Goal: Information Seeking & Learning: Learn about a topic

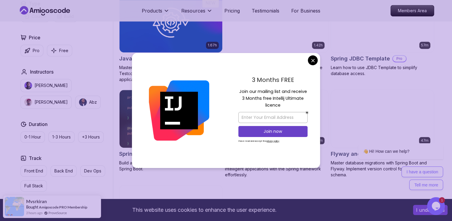
scroll to position [387, 0]
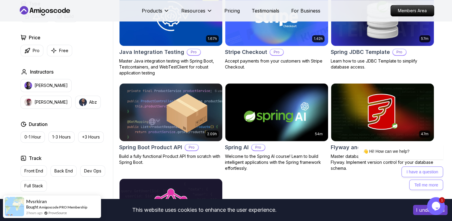
click at [310, 60] on body "This website uses cookies to enhance the user experience. I understand Products…" at bounding box center [226, 98] width 452 height 971
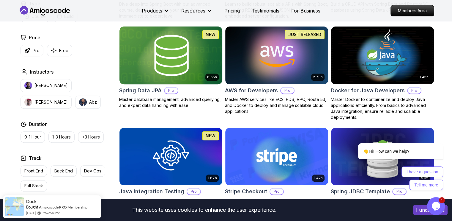
scroll to position [238, 0]
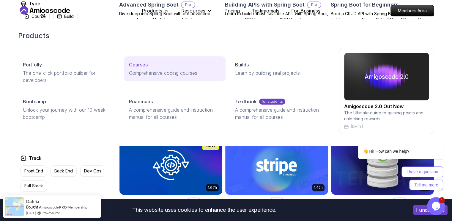
drag, startPoint x: 159, startPoint y: 65, endPoint x: 138, endPoint y: 70, distance: 22.1
click at [138, 70] on p "Comprehensive coding courses" at bounding box center [175, 72] width 92 height 7
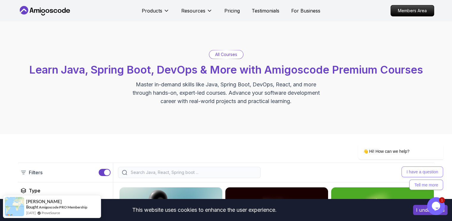
click at [439, 205] on icon "Chat widget" at bounding box center [436, 205] width 8 height 9
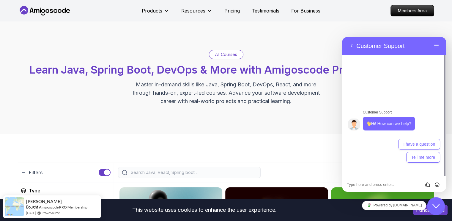
click at [437, 205] on icon "Close Chat This icon closes the chat window." at bounding box center [436, 205] width 7 height 7
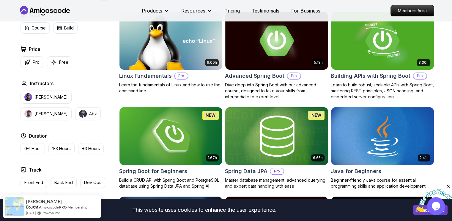
scroll to position [238, 0]
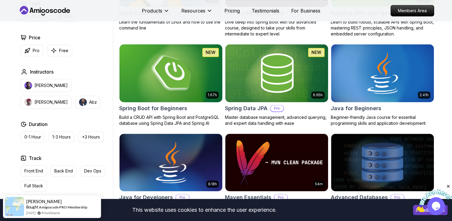
click at [165, 81] on img at bounding box center [171, 73] width 108 height 60
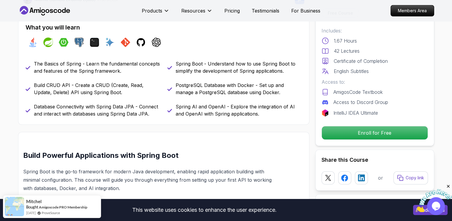
scroll to position [208, 0]
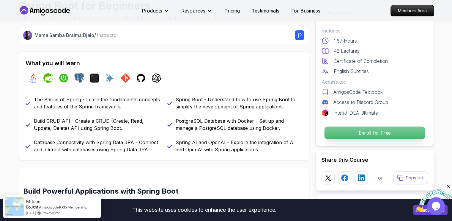
click at [364, 133] on p "Enroll for Free" at bounding box center [374, 132] width 101 height 12
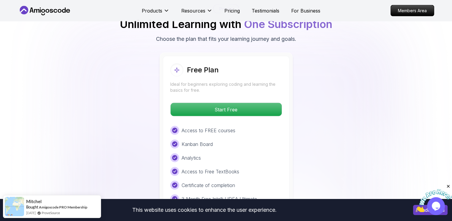
scroll to position [1225, 0]
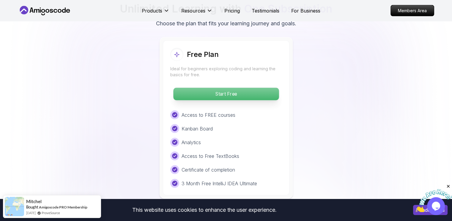
click at [241, 88] on p "Start Free" at bounding box center [226, 94] width 106 height 12
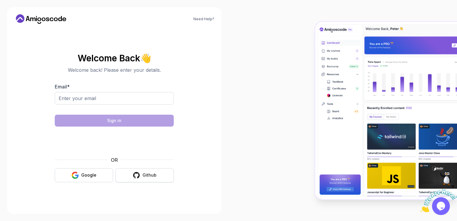
click at [145, 178] on button "Github" at bounding box center [144, 175] width 58 height 14
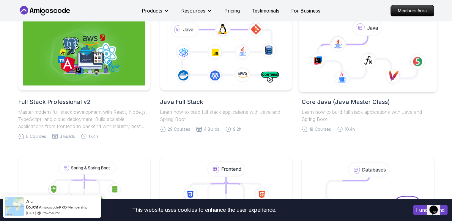
scroll to position [146, 0]
click at [346, 66] on icon at bounding box center [368, 57] width 100 height 42
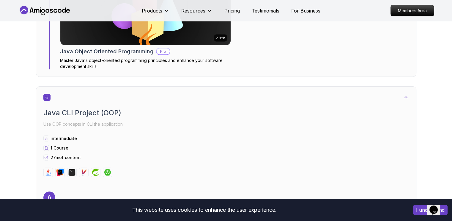
scroll to position [1279, 0]
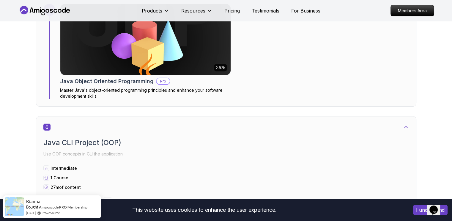
click at [415, 209] on button "I understand" at bounding box center [430, 210] width 34 height 10
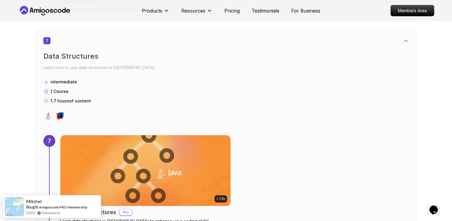
scroll to position [1338, 0]
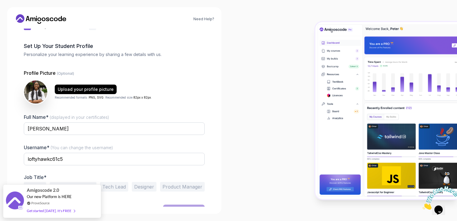
scroll to position [27, 0]
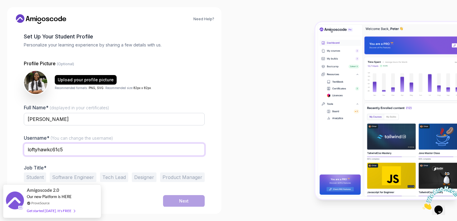
drag, startPoint x: 64, startPoint y: 145, endPoint x: 8, endPoint y: 143, distance: 56.0
click at [9, 144] on div "Need Help? 1 Set Up Your Profile 1 Set Up Your Profile 2 Let's Get to Know You …" at bounding box center [114, 110] width 214 height 206
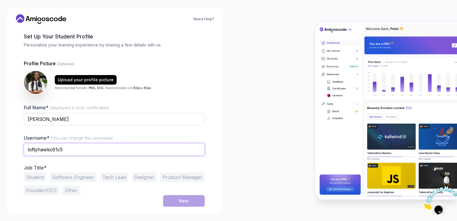
click at [65, 147] on input "loftyhawkc61c5" at bounding box center [114, 149] width 181 height 12
drag, startPoint x: 74, startPoint y: 148, endPoint x: 0, endPoint y: 151, distance: 73.8
click at [0, 151] on div "Need Help? 1 Set Up Your Profile 1 Set Up Your Profile 2 Let's Get to Know You …" at bounding box center [114, 110] width 228 height 221
type input "nifemiKaz"
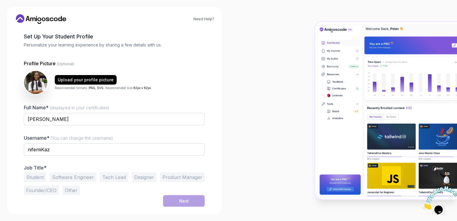
click at [39, 177] on button "Student" at bounding box center [35, 177] width 22 height 10
click at [66, 177] on button "Software Engineer" at bounding box center [73, 177] width 47 height 10
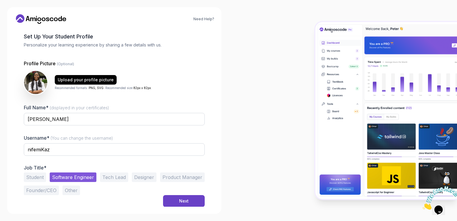
click at [31, 175] on button "Student" at bounding box center [35, 177] width 22 height 10
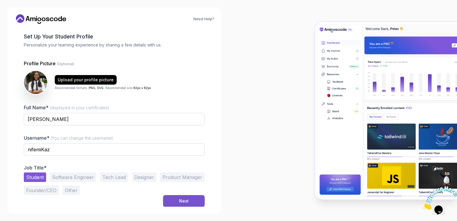
click at [187, 198] on div "Next" at bounding box center [184, 201] width 10 height 6
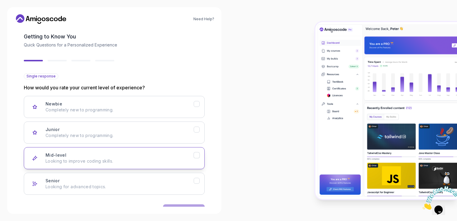
click at [80, 164] on button "Mid-level Looking to improve coding skills." at bounding box center [114, 158] width 181 height 22
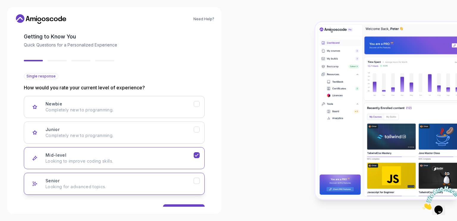
scroll to position [45, 0]
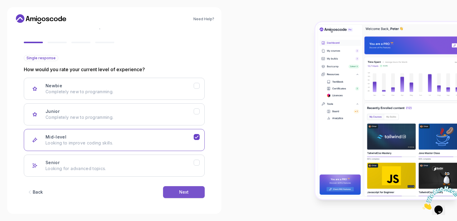
click at [180, 193] on div "Next" at bounding box center [184, 192] width 10 height 6
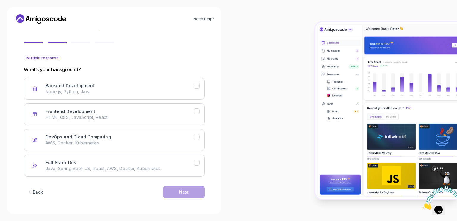
click at [32, 192] on icon "button" at bounding box center [30, 192] width 6 height 6
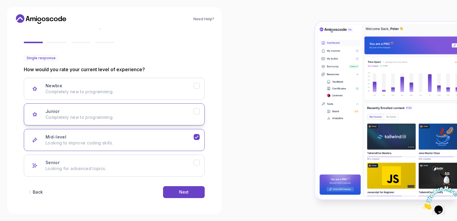
click at [65, 110] on div "Junior Completely new to programming." at bounding box center [119, 114] width 148 height 12
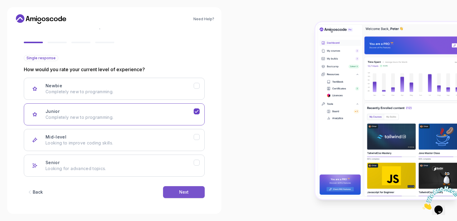
click at [168, 191] on button "Next" at bounding box center [184, 192] width 42 height 12
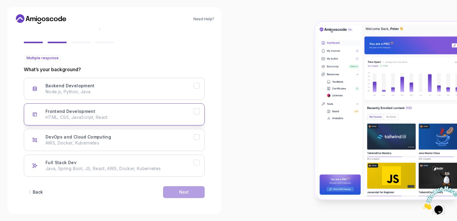
click at [76, 120] on button "Frontend Development HTML, CSS, JavaScript, React" at bounding box center [114, 114] width 181 height 22
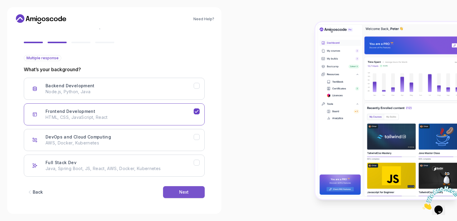
click at [164, 190] on button "Next" at bounding box center [184, 192] width 42 height 12
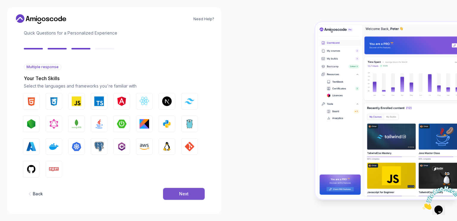
scroll to position [39, 0]
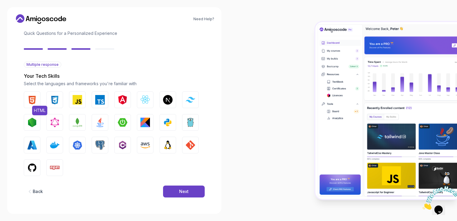
click at [30, 98] on img "button" at bounding box center [32, 100] width 10 height 10
click at [57, 101] on img "button" at bounding box center [55, 100] width 10 height 10
click at [73, 98] on img "button" at bounding box center [78, 100] width 10 height 10
click at [32, 170] on img "button" at bounding box center [32, 168] width 10 height 10
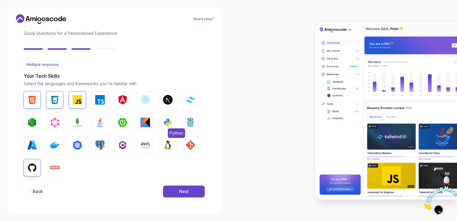
click at [166, 122] on img "button" at bounding box center [168, 122] width 10 height 10
click at [172, 187] on button "Next" at bounding box center [184, 191] width 42 height 12
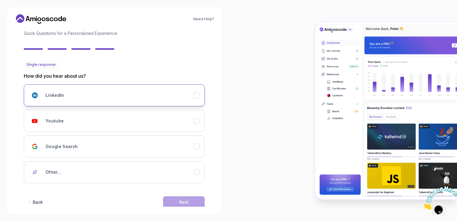
scroll to position [49, 0]
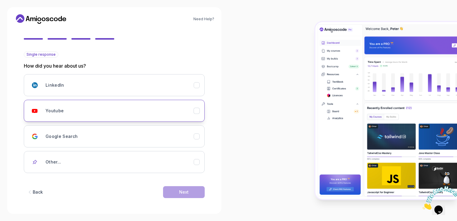
click at [101, 110] on div "Youtube" at bounding box center [119, 111] width 148 height 12
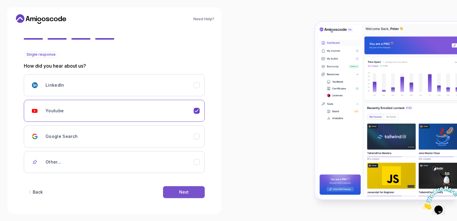
click at [165, 186] on button "Next" at bounding box center [184, 192] width 42 height 12
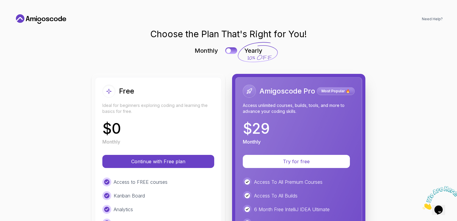
scroll to position [0, 0]
click at [172, 190] on div "Access to FREE courses Kanban Board Analytics Access to Free TextBooks Certific…" at bounding box center [158, 215] width 112 height 77
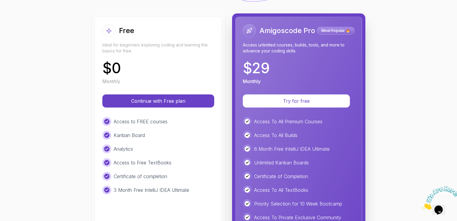
scroll to position [31, 0]
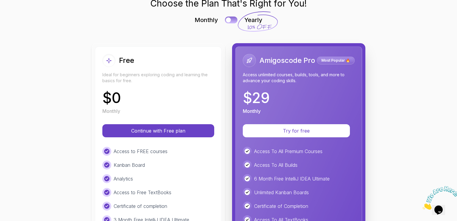
click at [226, 22] on div at bounding box center [228, 20] width 5 height 5
click at [231, 20] on div at bounding box center [233, 20] width 5 height 5
click at [228, 18] on button at bounding box center [231, 19] width 12 height 7
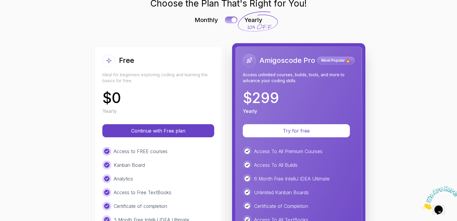
click at [228, 18] on button at bounding box center [231, 19] width 12 height 7
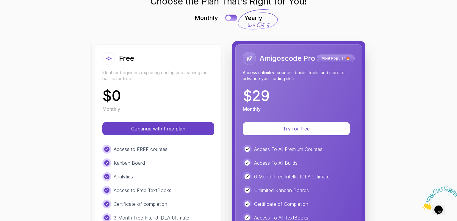
scroll to position [1, 0]
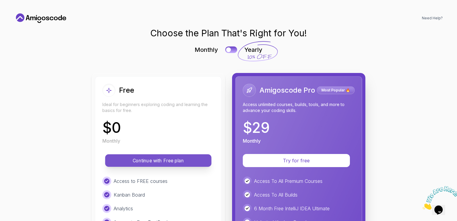
click at [155, 161] on p "Continue with Free plan" at bounding box center [158, 160] width 93 height 7
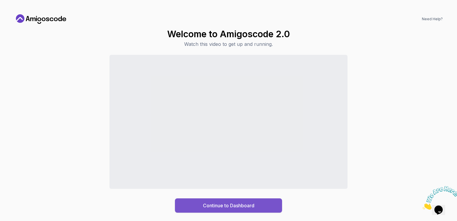
click at [210, 204] on div "Continue to Dashboard" at bounding box center [228, 205] width 51 height 7
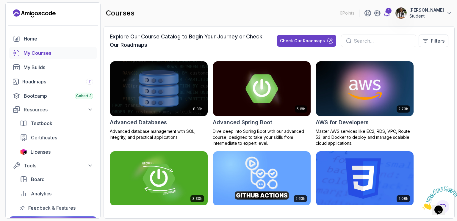
click at [385, 12] on div "1" at bounding box center [388, 11] width 6 height 6
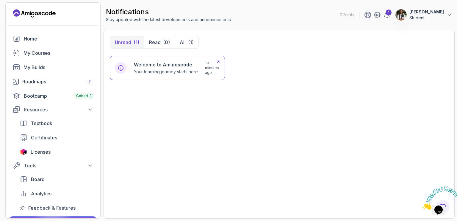
click at [153, 68] on div "Welcome to Amigoscode Your learning journey starts here" at bounding box center [166, 68] width 64 height 14
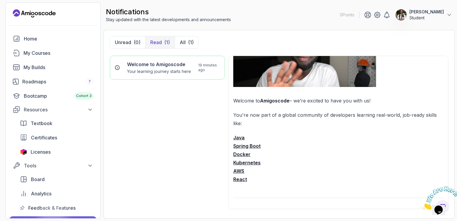
scroll to position [76, 0]
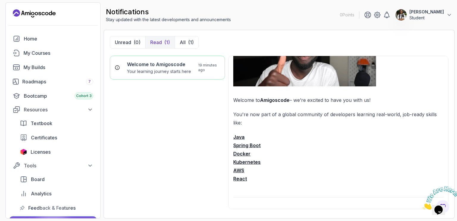
click at [247, 144] on strong "Spring Boot" at bounding box center [246, 145] width 27 height 6
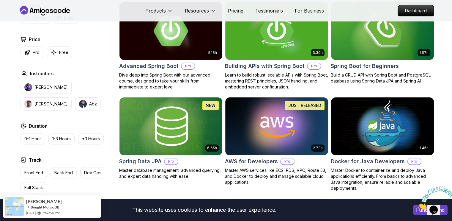
scroll to position [177, 0]
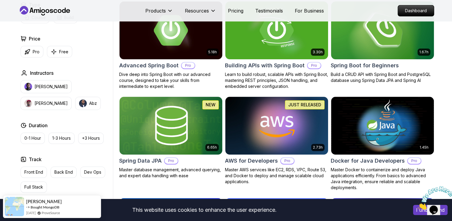
click at [377, 50] on img at bounding box center [383, 30] width 108 height 60
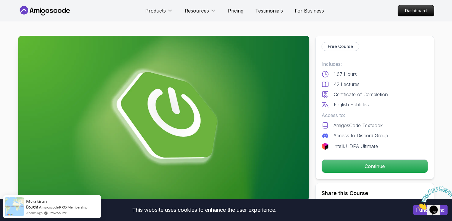
click at [414, 210] on button "I understand" at bounding box center [430, 210] width 34 height 10
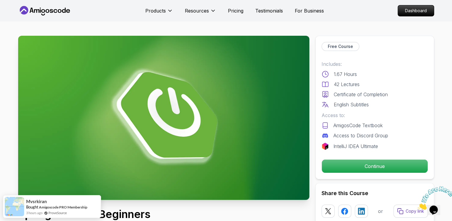
click at [418, 205] on icon "Close" at bounding box center [418, 207] width 0 height 5
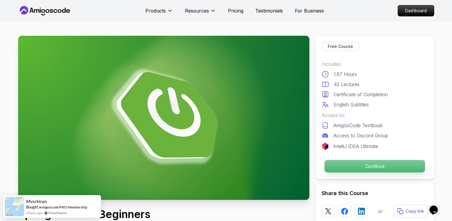
click at [370, 164] on p "Continue" at bounding box center [374, 166] width 101 height 12
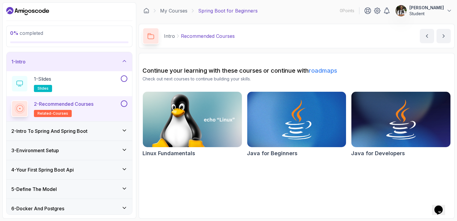
click at [67, 137] on div "2 - Intro To Spring And Spring Boot" at bounding box center [69, 130] width 125 height 19
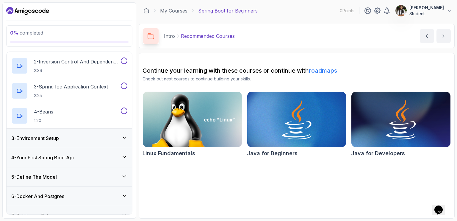
scroll to position [62, 0]
click at [92, 135] on div "3 - Environment Setup" at bounding box center [69, 137] width 116 height 7
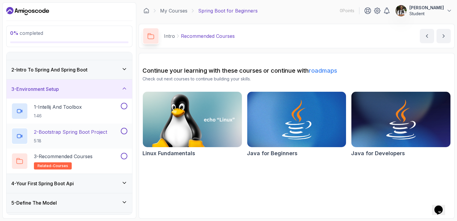
scroll to position [0, 0]
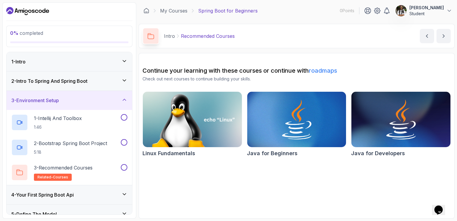
click at [105, 84] on div "2 - Intro To Spring And Spring Boot" at bounding box center [69, 80] width 116 height 7
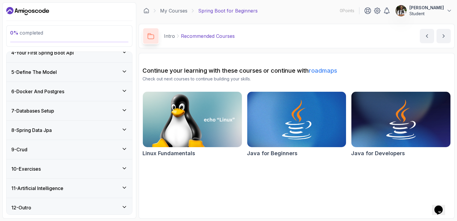
scroll to position [168, 0]
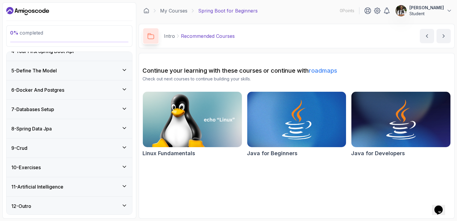
click at [123, 205] on icon at bounding box center [124, 205] width 6 height 6
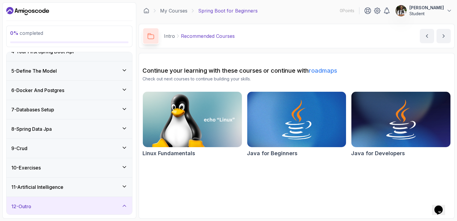
scroll to position [118, 0]
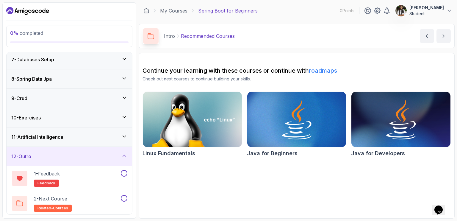
click at [124, 153] on icon at bounding box center [124, 156] width 6 height 6
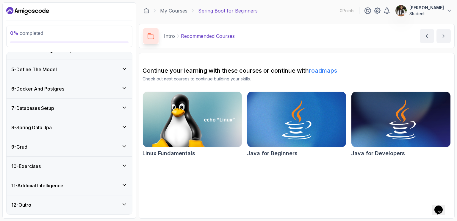
scroll to position [0, 0]
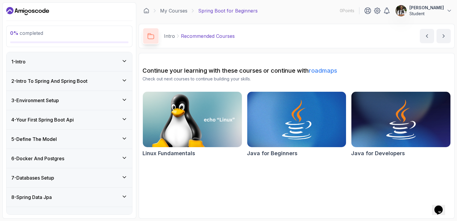
click at [124, 153] on div "6 - Docker And Postgres" at bounding box center [69, 158] width 125 height 19
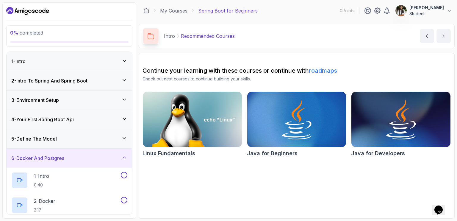
click at [111, 77] on div "2 - Intro To Spring And Spring Boot" at bounding box center [69, 80] width 116 height 7
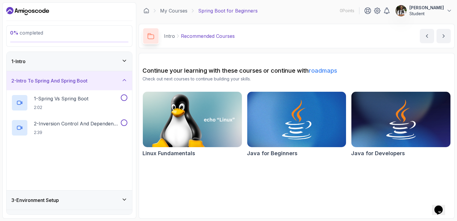
click at [117, 58] on div "1 - Intro" at bounding box center [69, 61] width 116 height 7
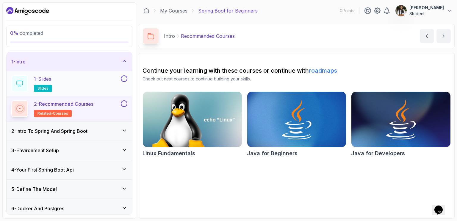
click at [105, 83] on div "1 - Slides slides" at bounding box center [65, 83] width 108 height 17
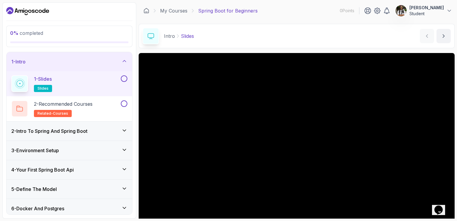
scroll to position [30, 0]
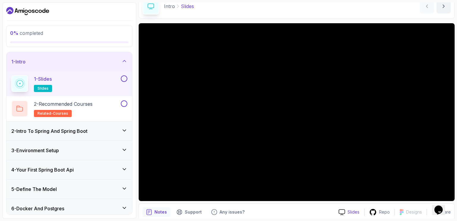
click at [347, 212] on div "Slides" at bounding box center [349, 212] width 30 height 6
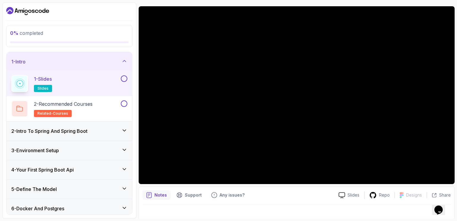
scroll to position [53, 0]
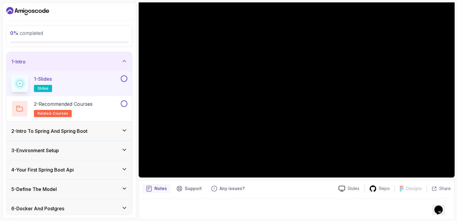
click at [125, 80] on button at bounding box center [124, 78] width 7 height 7
click at [92, 104] on p "2 - Recommended Courses" at bounding box center [63, 103] width 59 height 7
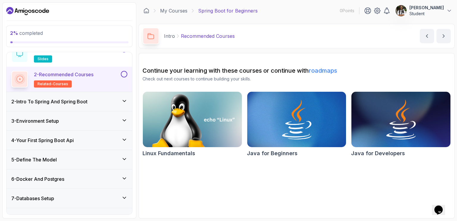
scroll to position [30, 0]
click at [124, 102] on icon at bounding box center [124, 101] width 6 height 6
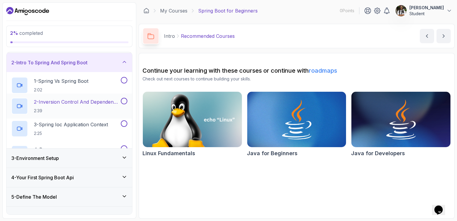
scroll to position [21, 0]
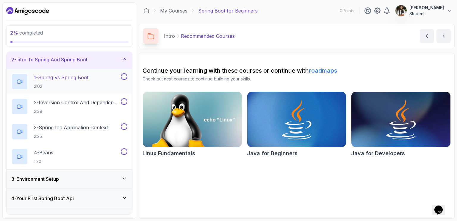
click at [88, 80] on p "1 - Spring Vs Spring Boot" at bounding box center [61, 77] width 54 height 7
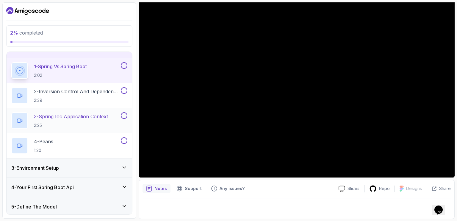
scroll to position [51, 0]
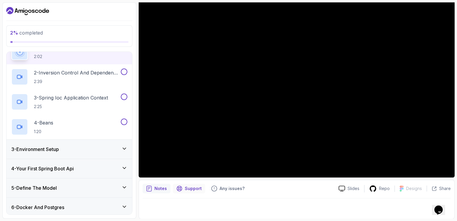
click at [189, 189] on p "Support" at bounding box center [193, 188] width 17 height 6
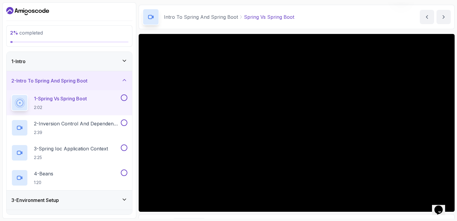
scroll to position [19, 0]
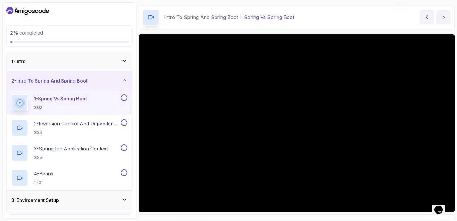
click at [173, 218] on button "Support" at bounding box center [189, 223] width 32 height 10
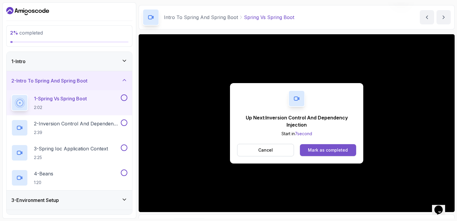
click at [307, 151] on button "Mark as completed" at bounding box center [328, 150] width 56 height 12
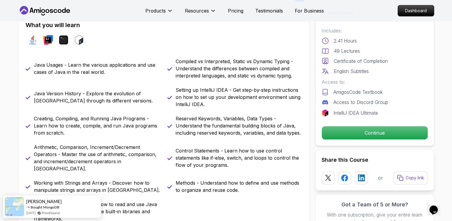
scroll to position [268, 0]
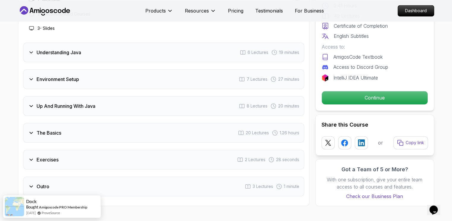
scroll to position [922, 0]
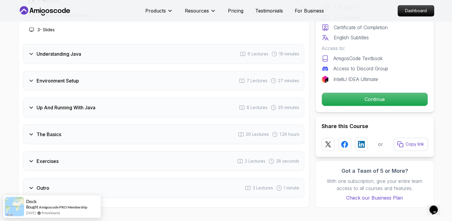
click at [32, 158] on icon at bounding box center [31, 161] width 6 height 6
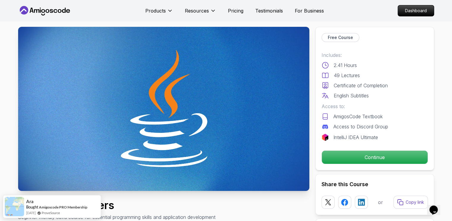
scroll to position [0, 0]
